Goal: Task Accomplishment & Management: Manage account settings

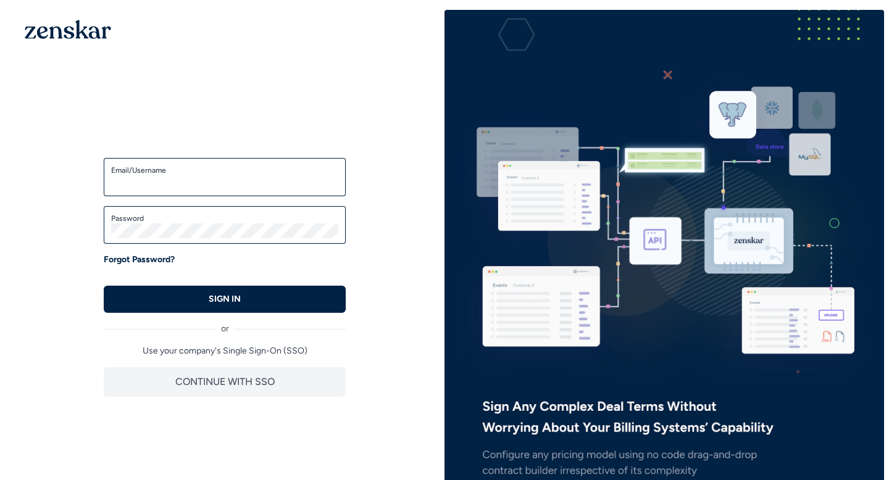
click at [213, 162] on div "Email/Username" at bounding box center [225, 177] width 242 height 38
click at [202, 172] on label "Email/Username" at bounding box center [224, 170] width 227 height 10
click at [202, 175] on input "Email/Username" at bounding box center [224, 182] width 227 height 15
click at [154, 189] on input "Email/Username" at bounding box center [224, 182] width 227 height 15
type input "**********"
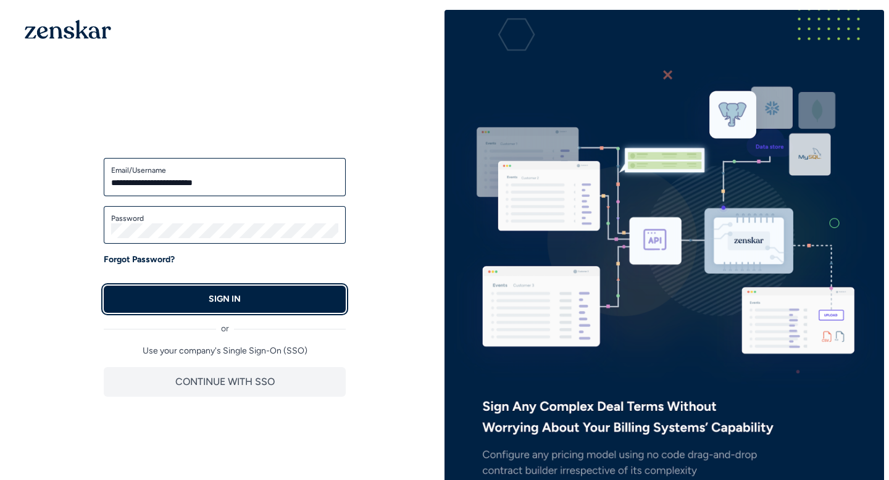
click at [274, 295] on button "SIGN IN" at bounding box center [225, 299] width 242 height 27
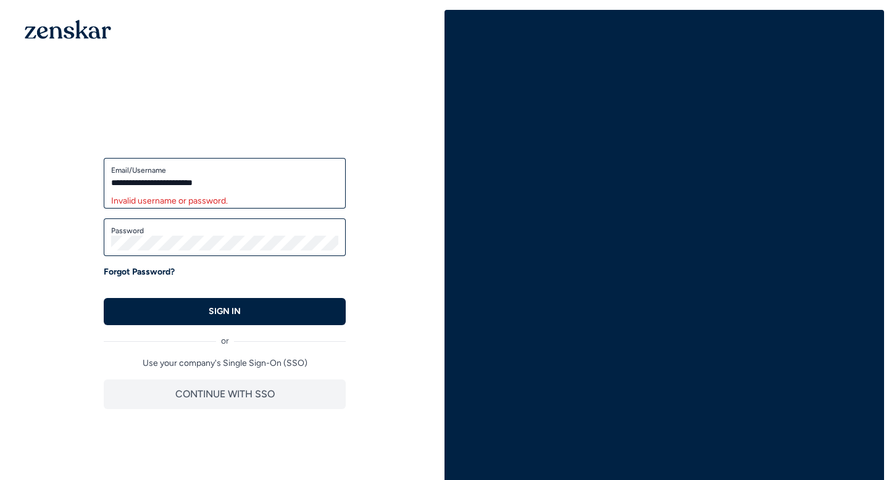
click at [158, 272] on p "Forgot Password?" at bounding box center [139, 272] width 71 height 12
click at [141, 227] on label "Password" at bounding box center [224, 231] width 227 height 10
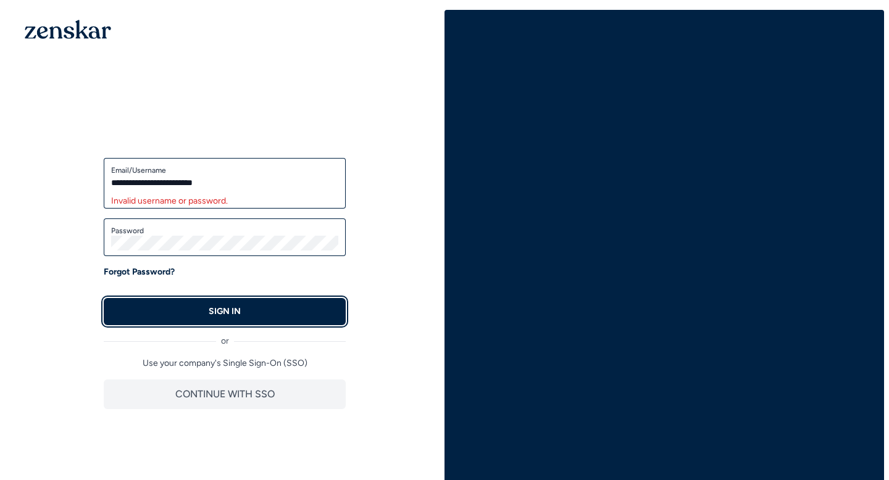
click at [247, 313] on button "SIGN IN" at bounding box center [225, 311] width 242 height 27
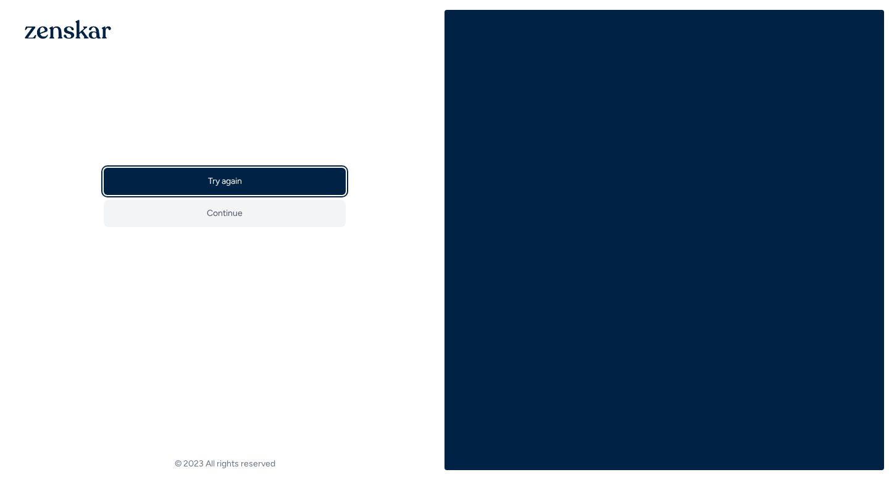
click at [248, 183] on link "Try again" at bounding box center [225, 181] width 242 height 27
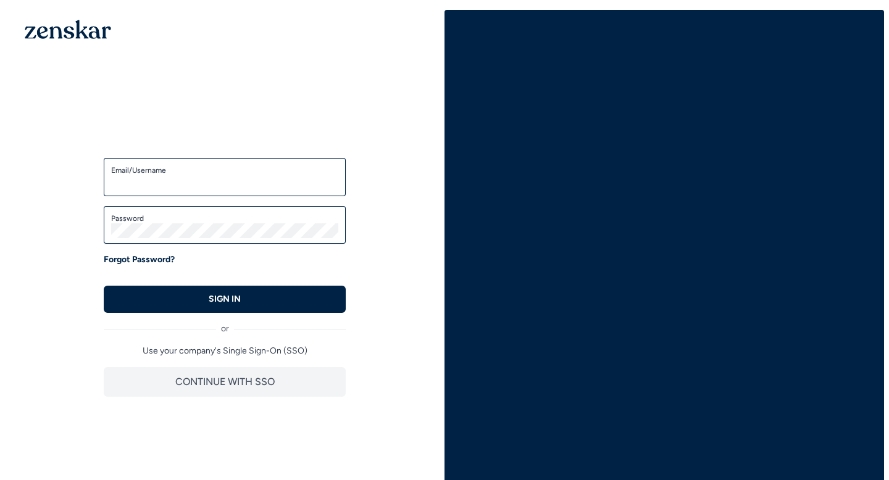
click at [199, 179] on input "Email/Username" at bounding box center [224, 182] width 227 height 15
type input "**********"
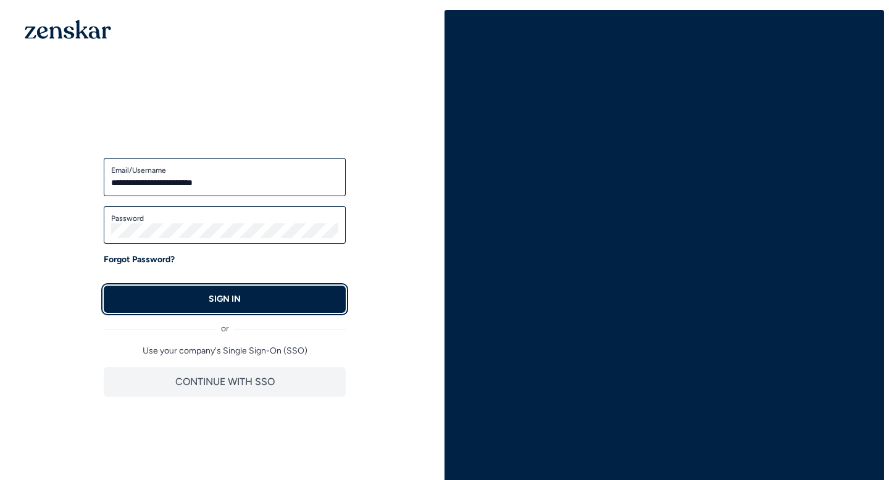
click at [239, 299] on p "SIGN IN" at bounding box center [225, 299] width 32 height 12
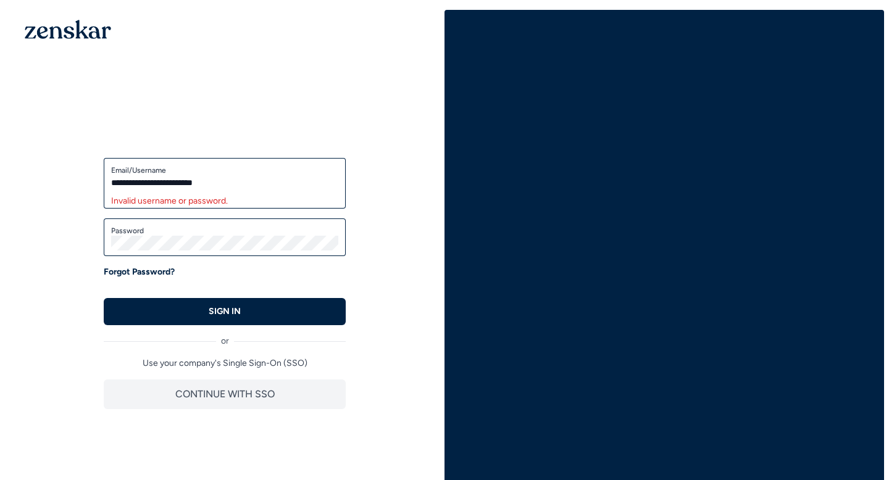
click at [146, 270] on p "Forgot Password?" at bounding box center [139, 272] width 71 height 12
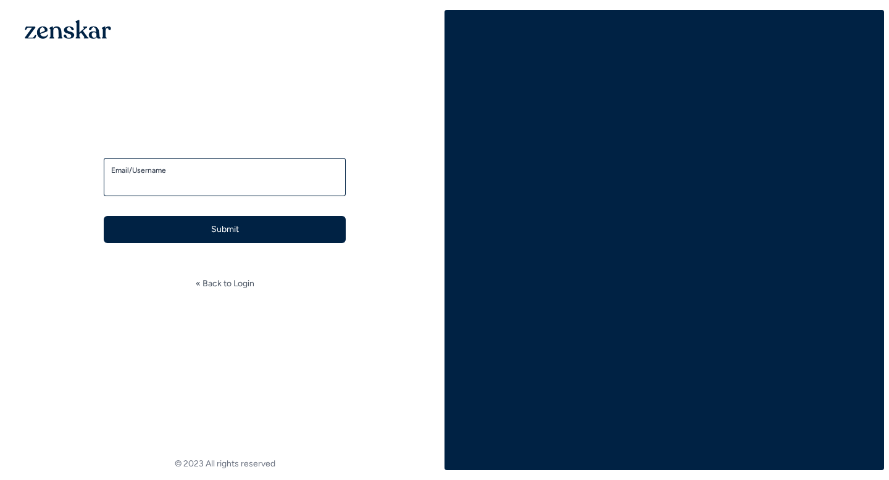
click at [158, 187] on input "Email/Username" at bounding box center [224, 182] width 227 height 15
type input "**********"
click at [252, 235] on button "Submit" at bounding box center [225, 229] width 242 height 27
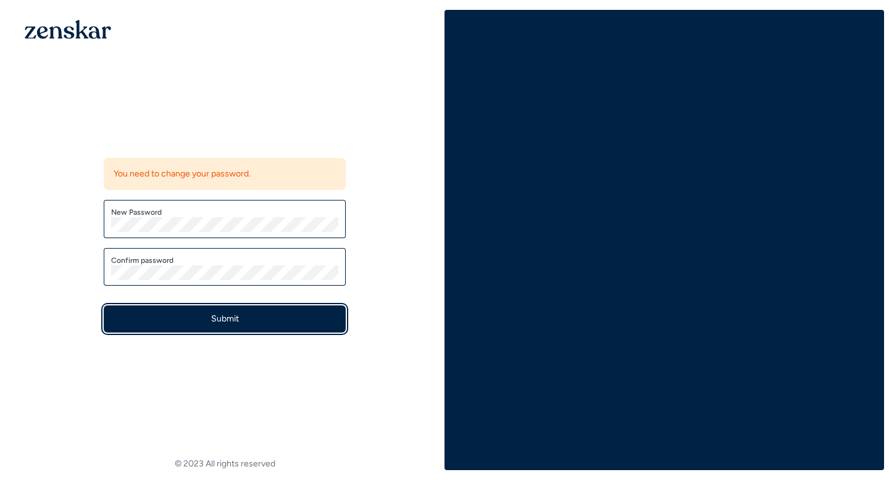
click at [265, 317] on button "Submit" at bounding box center [225, 319] width 242 height 27
